Goal: Task Accomplishment & Management: Use online tool/utility

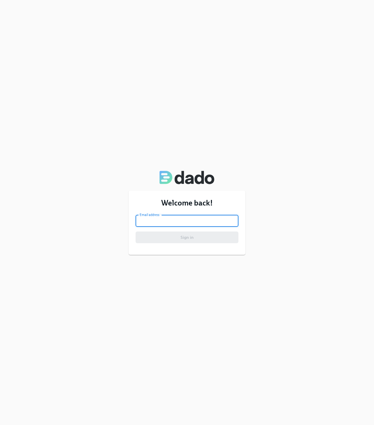
click at [192, 218] on input "email" at bounding box center [186, 221] width 103 height 12
type input "[PERSON_NAME][EMAIL_ADDRESS][PERSON_NAME][DOMAIN_NAME]"
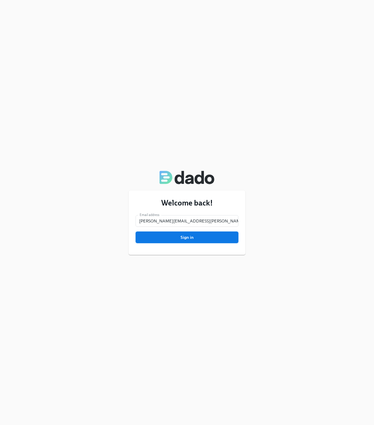
click at [190, 236] on span "Sign in" at bounding box center [187, 237] width 95 height 6
click at [193, 237] on span "Sign in" at bounding box center [187, 237] width 95 height 6
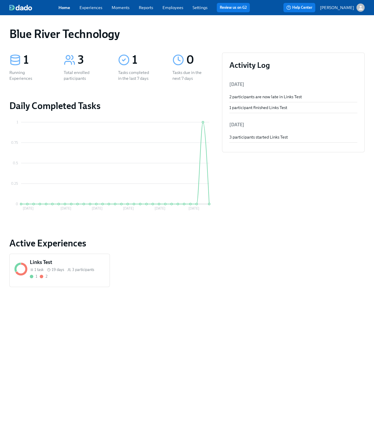
click at [197, 10] on link "Settings" at bounding box center [199, 7] width 15 height 5
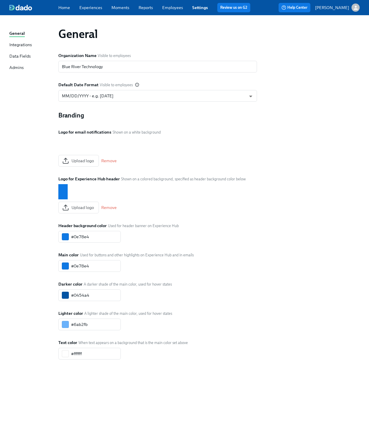
click at [22, 44] on div "Integrations" at bounding box center [20, 45] width 22 height 7
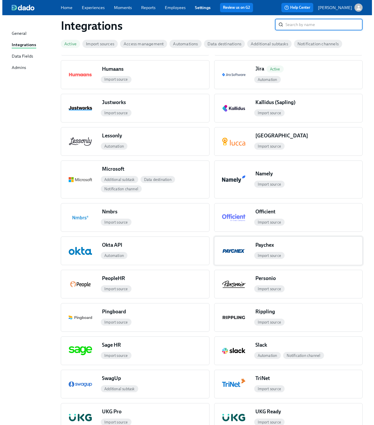
scroll to position [383, 0]
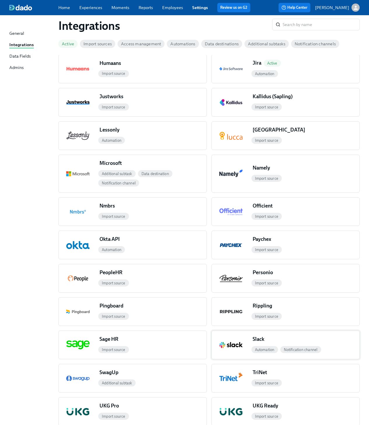
click at [268, 340] on span "button" at bounding box center [267, 338] width 5 height 11
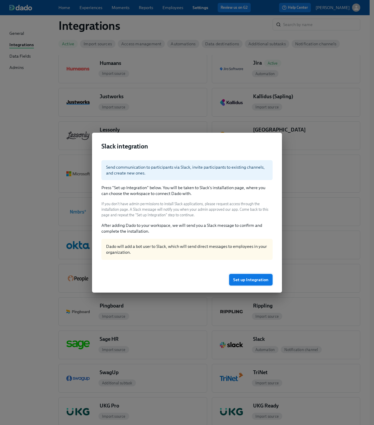
click at [243, 277] on span "Set up Integration" at bounding box center [250, 280] width 35 height 6
click at [244, 279] on span "Set up Integration" at bounding box center [250, 280] width 35 height 6
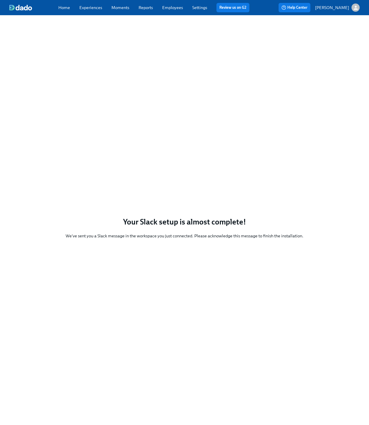
click at [196, 8] on link "Settings" at bounding box center [199, 7] width 15 height 5
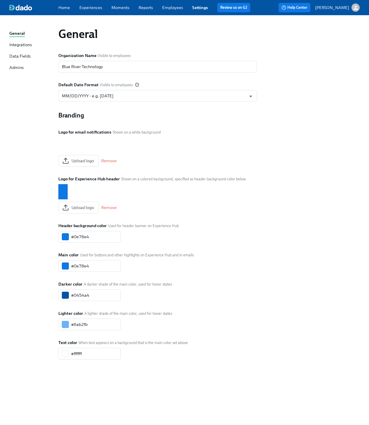
click at [13, 44] on div "Integrations" at bounding box center [20, 45] width 22 height 7
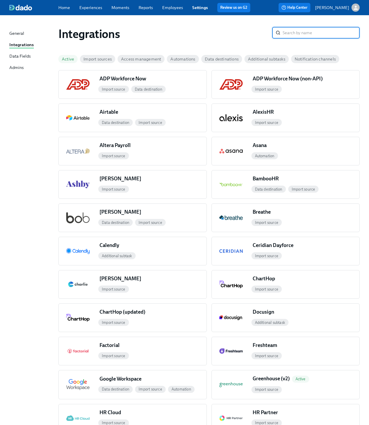
click at [9, 65] on div "Admins" at bounding box center [16, 68] width 14 height 7
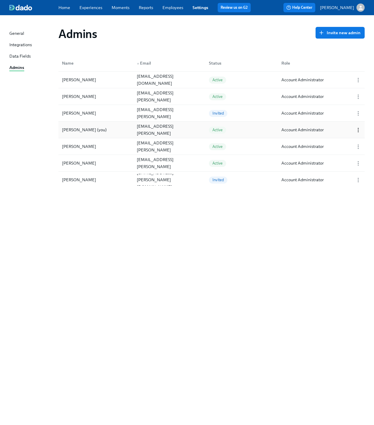
click at [358, 130] on circle "button" at bounding box center [358, 130] width 1 height 1
click at [272, 49] on div at bounding box center [187, 212] width 374 height 425
click at [199, 8] on link "Settings" at bounding box center [200, 7] width 16 height 5
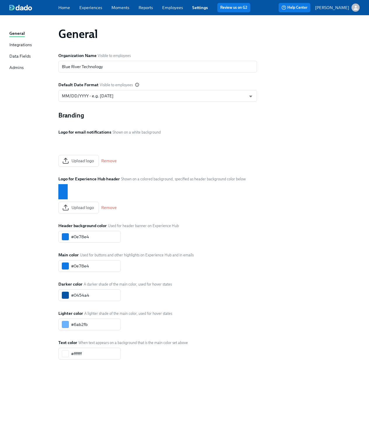
click at [21, 44] on div "Integrations" at bounding box center [20, 45] width 22 height 7
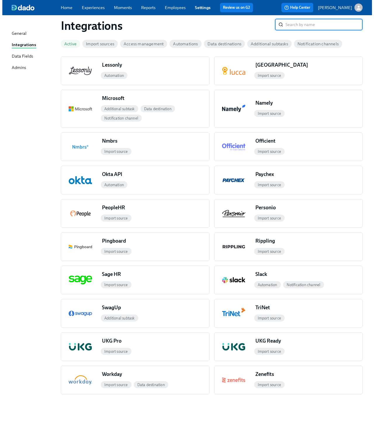
scroll to position [449, 0]
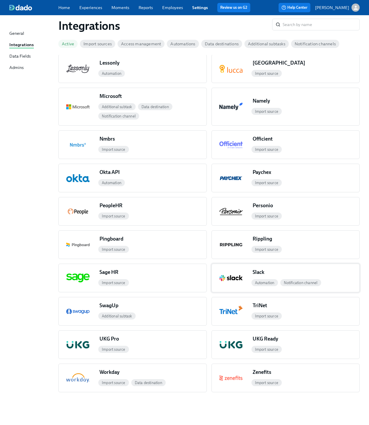
click at [232, 272] on div "button" at bounding box center [231, 278] width 39 height 28
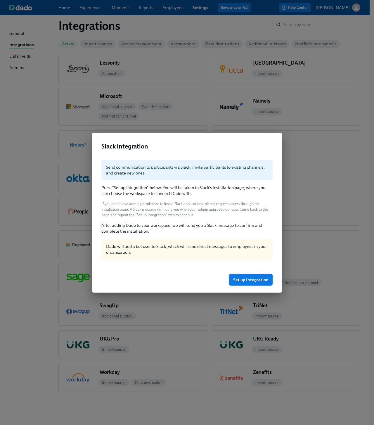
click at [246, 281] on span "Set up Integration" at bounding box center [250, 280] width 35 height 6
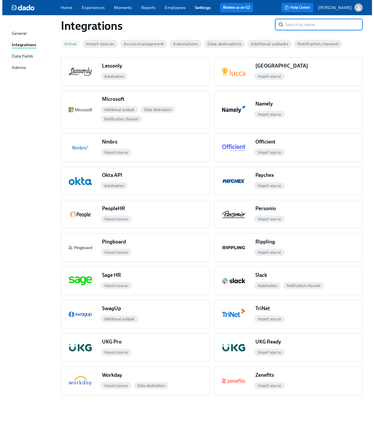
scroll to position [449, 0]
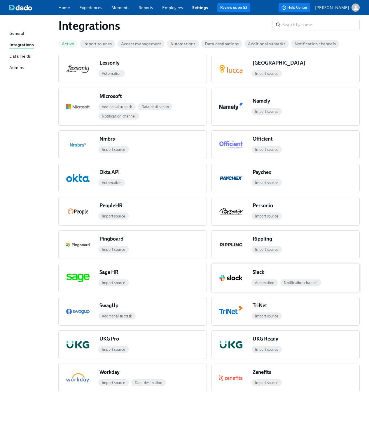
click at [255, 272] on div "Slack" at bounding box center [261, 271] width 16 height 7
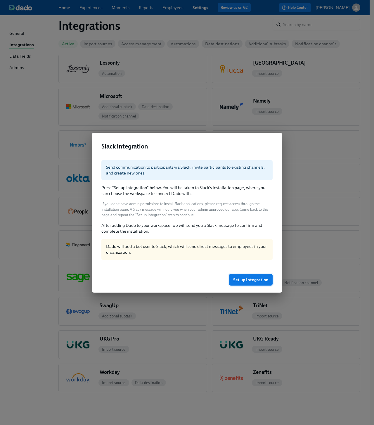
click at [249, 279] on span "Set up Integration" at bounding box center [250, 280] width 35 height 6
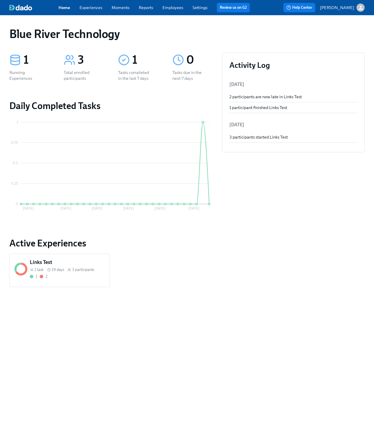
click at [46, 265] on h5 "Links Test" at bounding box center [67, 261] width 75 height 7
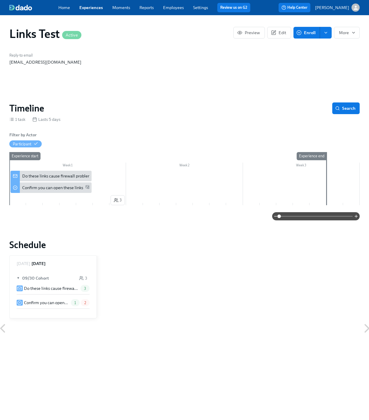
click at [67, 286] on p "Do these links cause firewall problems?" at bounding box center [51, 289] width 54 height 6
click at [45, 288] on p "Do these links cause firewall problems?" at bounding box center [51, 289] width 54 height 6
click at [42, 177] on div "Do these links cause firewall problems?" at bounding box center [58, 176] width 73 height 6
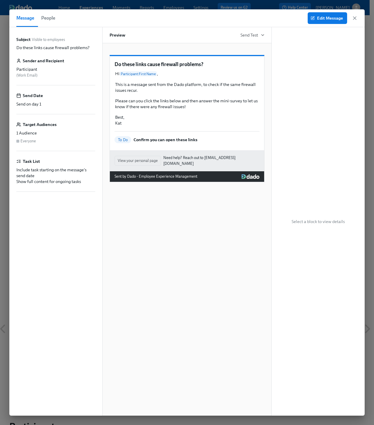
click at [127, 142] on span "To Do" at bounding box center [122, 140] width 17 height 4
click at [154, 164] on span "View your personal page" at bounding box center [138, 161] width 40 height 6
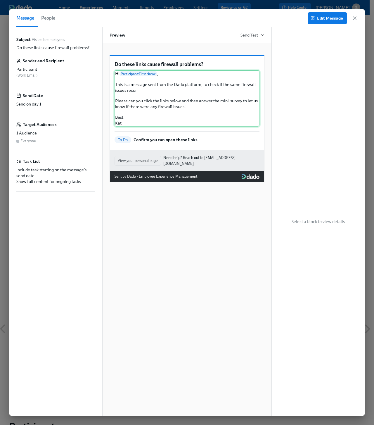
click at [163, 95] on div "Hi Participant : First Name , This is a message sent from the Dado platform, to…" at bounding box center [186, 98] width 145 height 56
click at [48, 18] on span "People" at bounding box center [48, 18] width 14 height 8
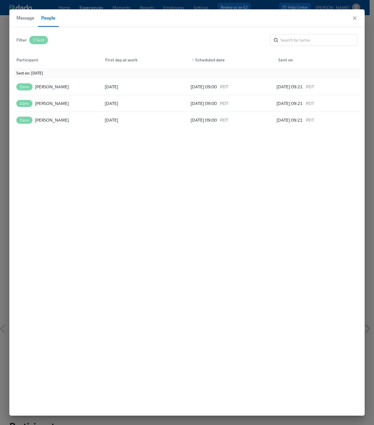
click at [20, 17] on span "Message" at bounding box center [25, 18] width 18 height 8
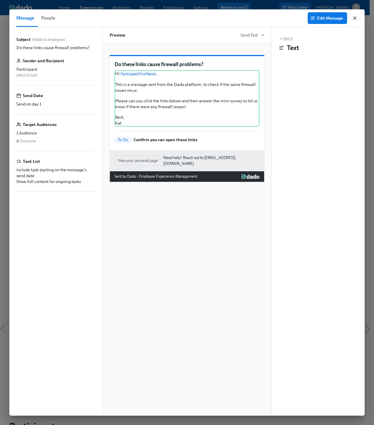
click at [356, 17] on icon "button" at bounding box center [354, 18] width 3 height 3
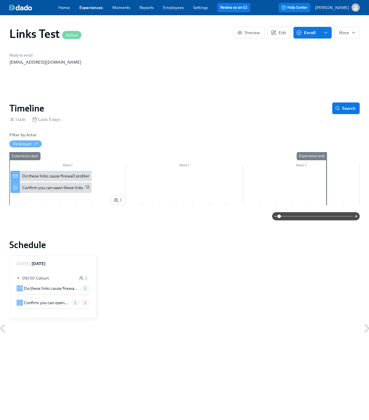
click at [181, 43] on div "Links Test Active Preview Edit Enroll More" at bounding box center [185, 33] width 360 height 23
